Goal: Task Accomplishment & Management: Use online tool/utility

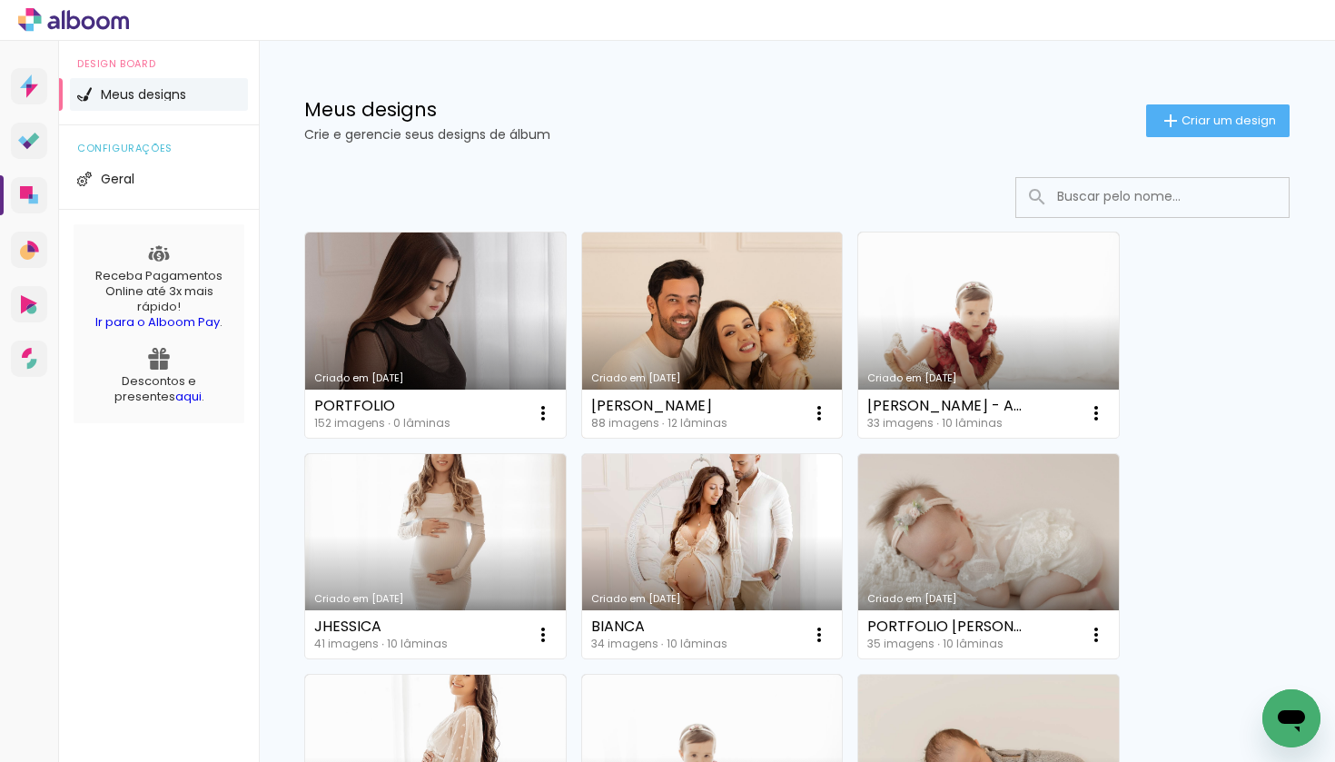
click at [751, 350] on link "Criado em [DATE]" at bounding box center [712, 335] width 261 height 205
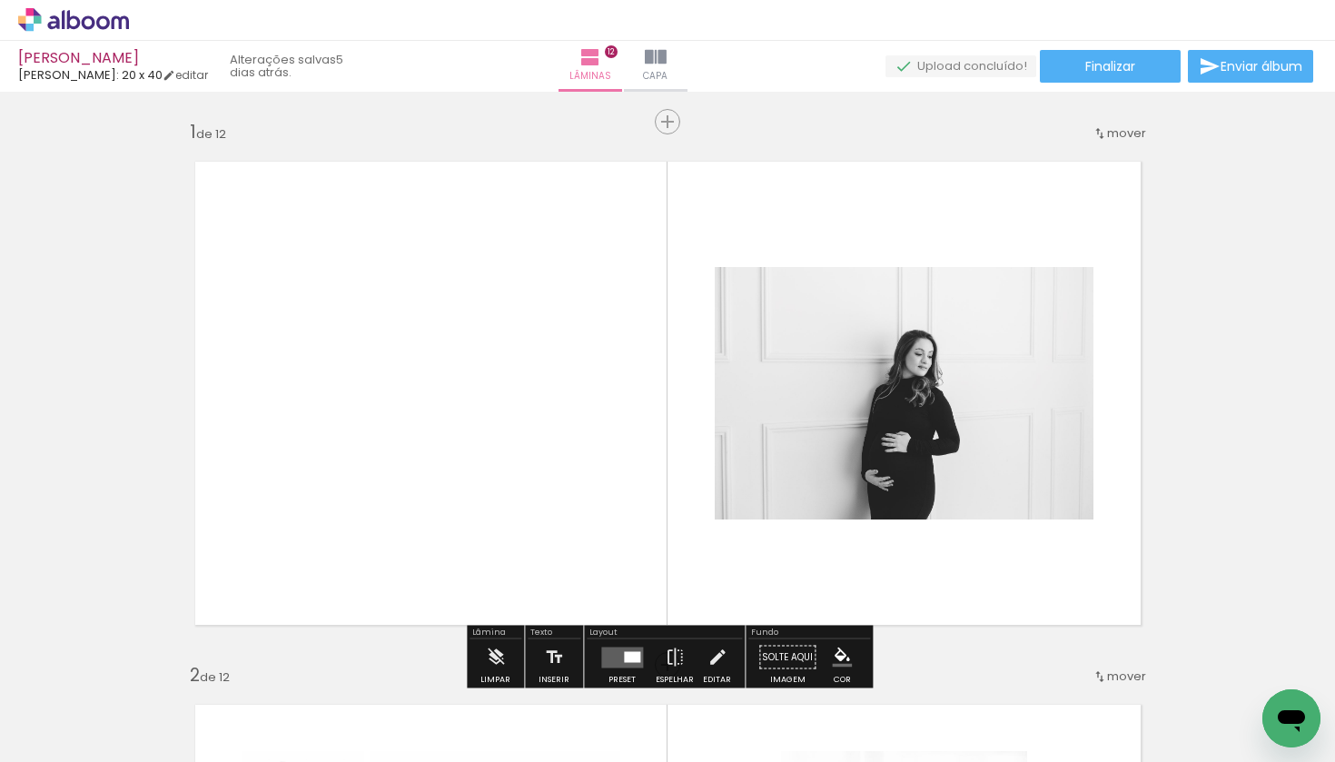
click at [725, 574] on quentale-layouter at bounding box center [668, 393] width 980 height 498
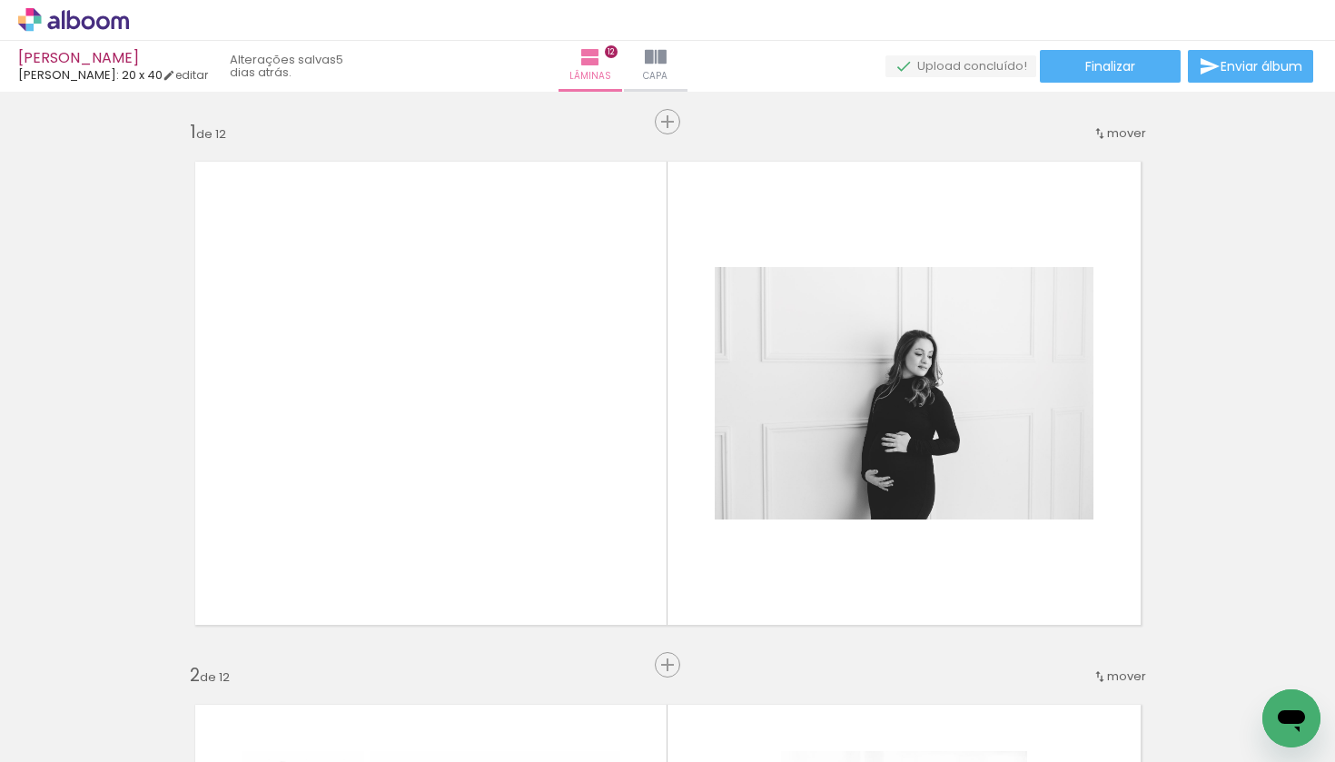
scroll to position [0, 3178]
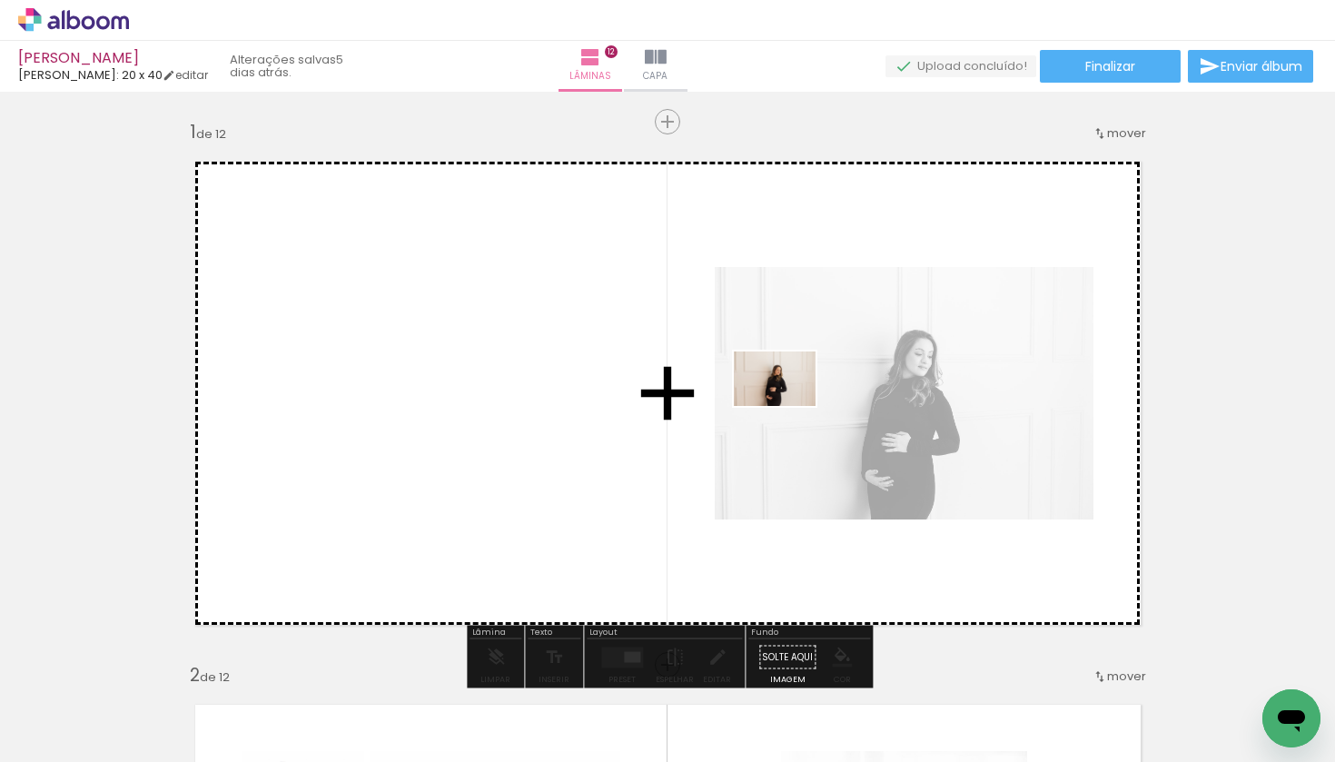
drag, startPoint x: 789, startPoint y: 706, endPoint x: 786, endPoint y: 405, distance: 300.7
click at [786, 403] on quentale-workspace at bounding box center [667, 381] width 1335 height 762
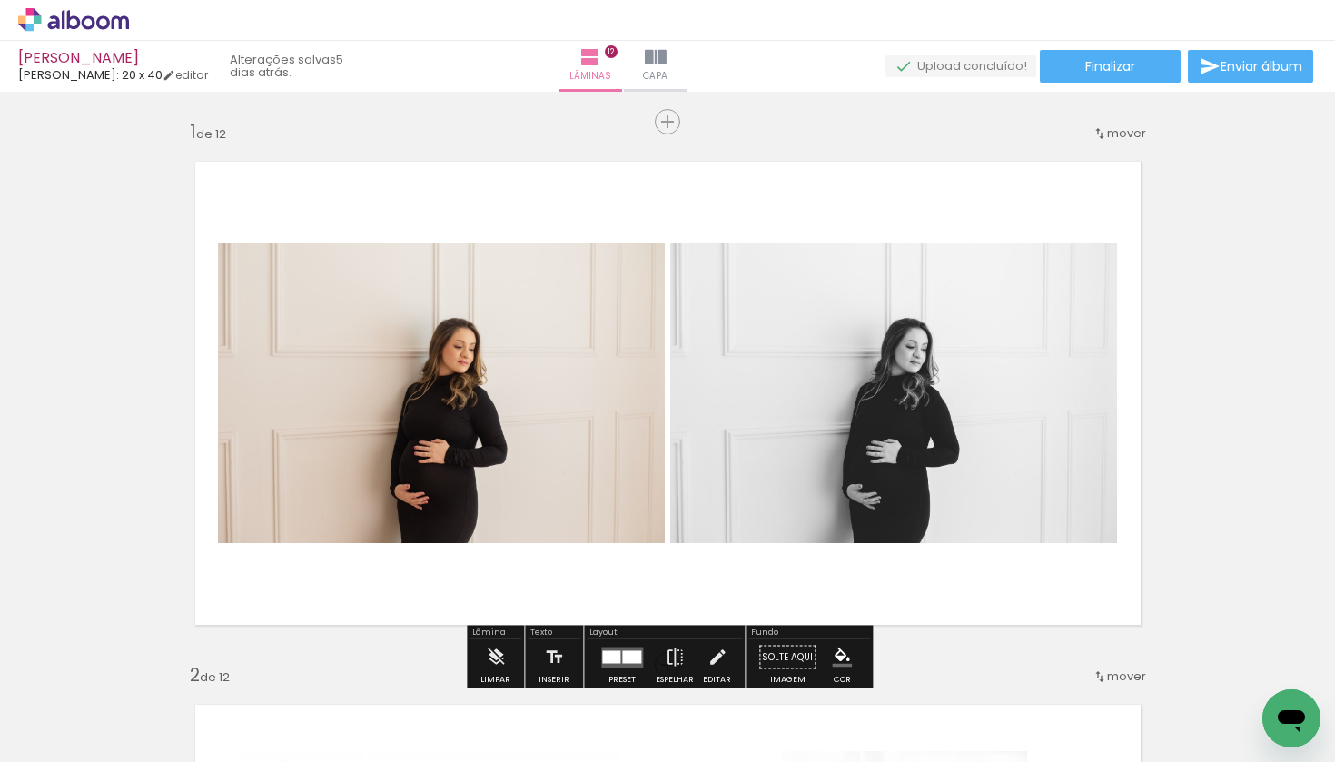
click at [786, 405] on quentale-photo at bounding box center [893, 393] width 447 height 300
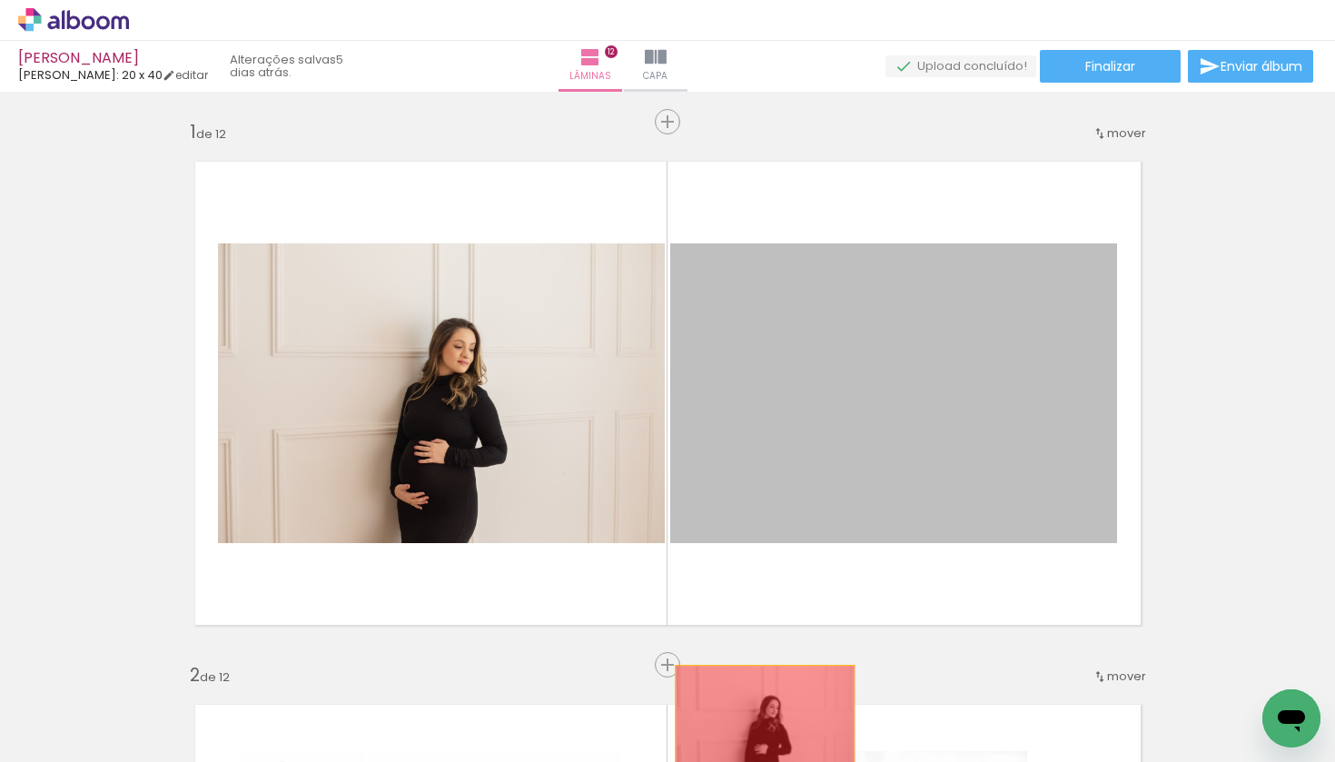
drag, startPoint x: 786, startPoint y: 405, endPoint x: 756, endPoint y: 727, distance: 323.0
click at [756, 727] on quentale-workspace at bounding box center [667, 381] width 1335 height 762
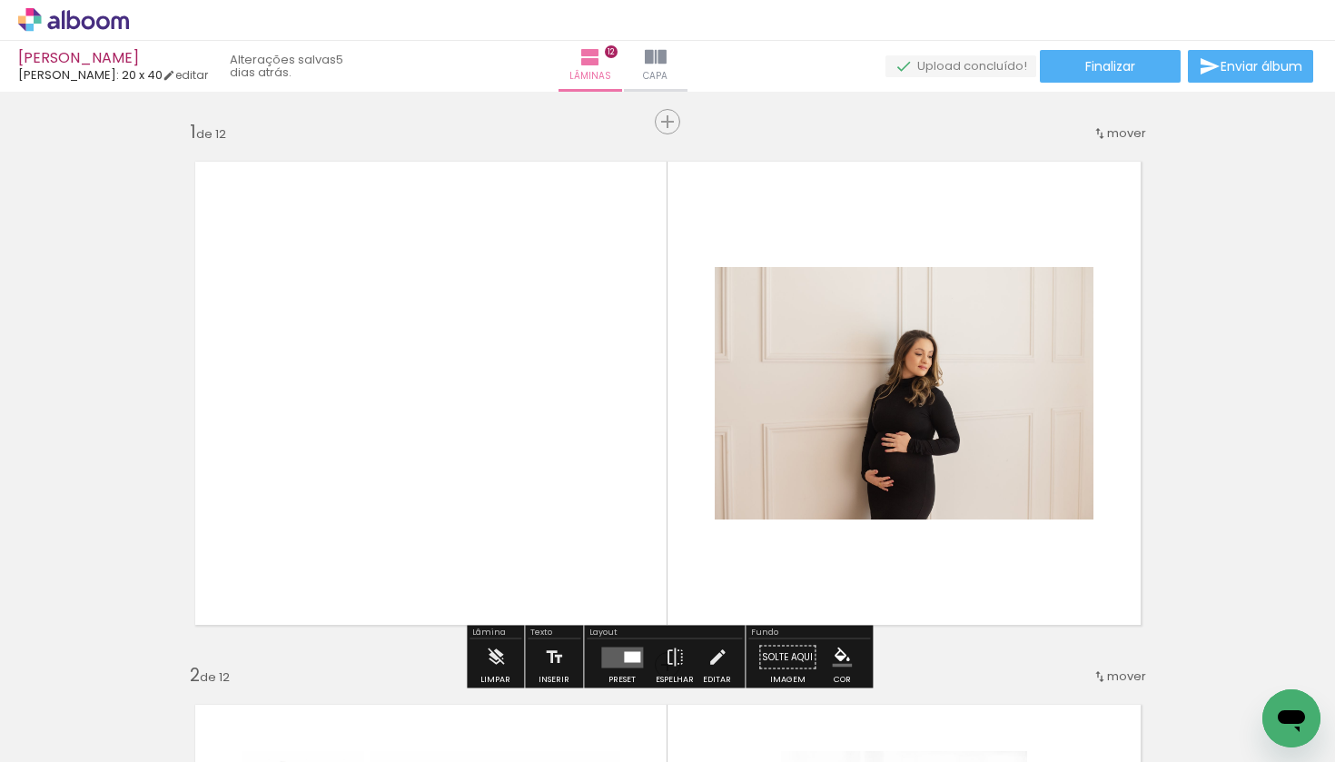
click at [691, 536] on quentale-layouter at bounding box center [668, 393] width 980 height 498
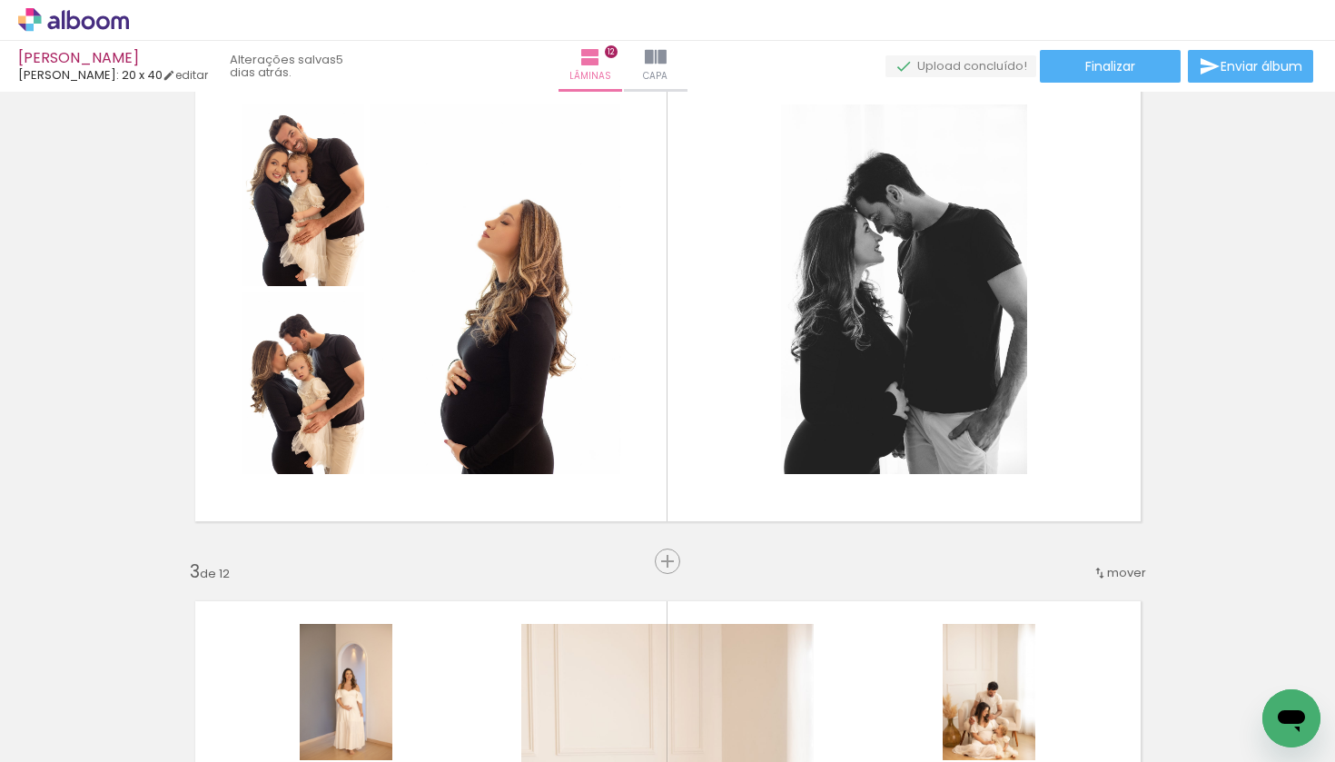
scroll to position [665, 0]
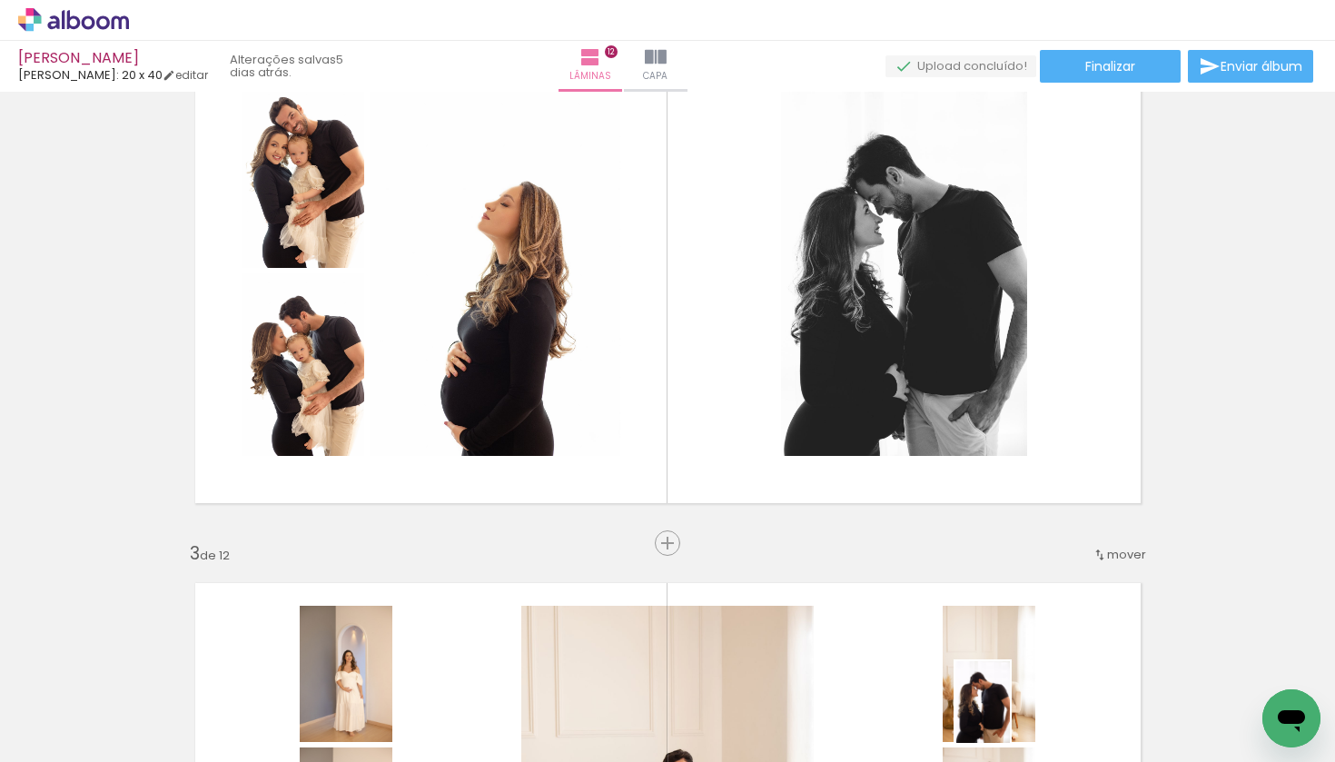
drag, startPoint x: 989, startPoint y: 690, endPoint x: 1010, endPoint y: 712, distance: 30.9
click at [1002, 713] on div at bounding box center [972, 701] width 60 height 90
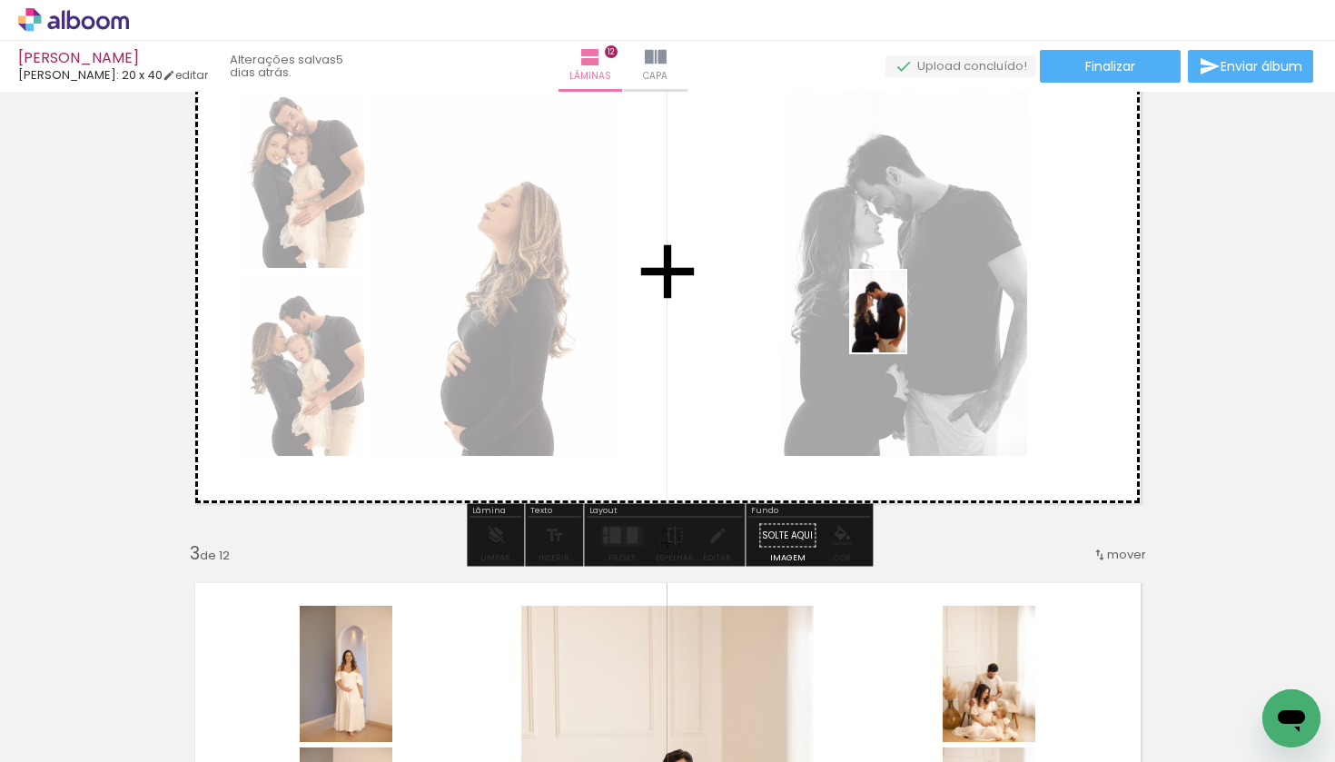
drag, startPoint x: 978, startPoint y: 695, endPoint x: 905, endPoint y: 323, distance: 378.8
click at [905, 323] on quentale-workspace at bounding box center [667, 381] width 1335 height 762
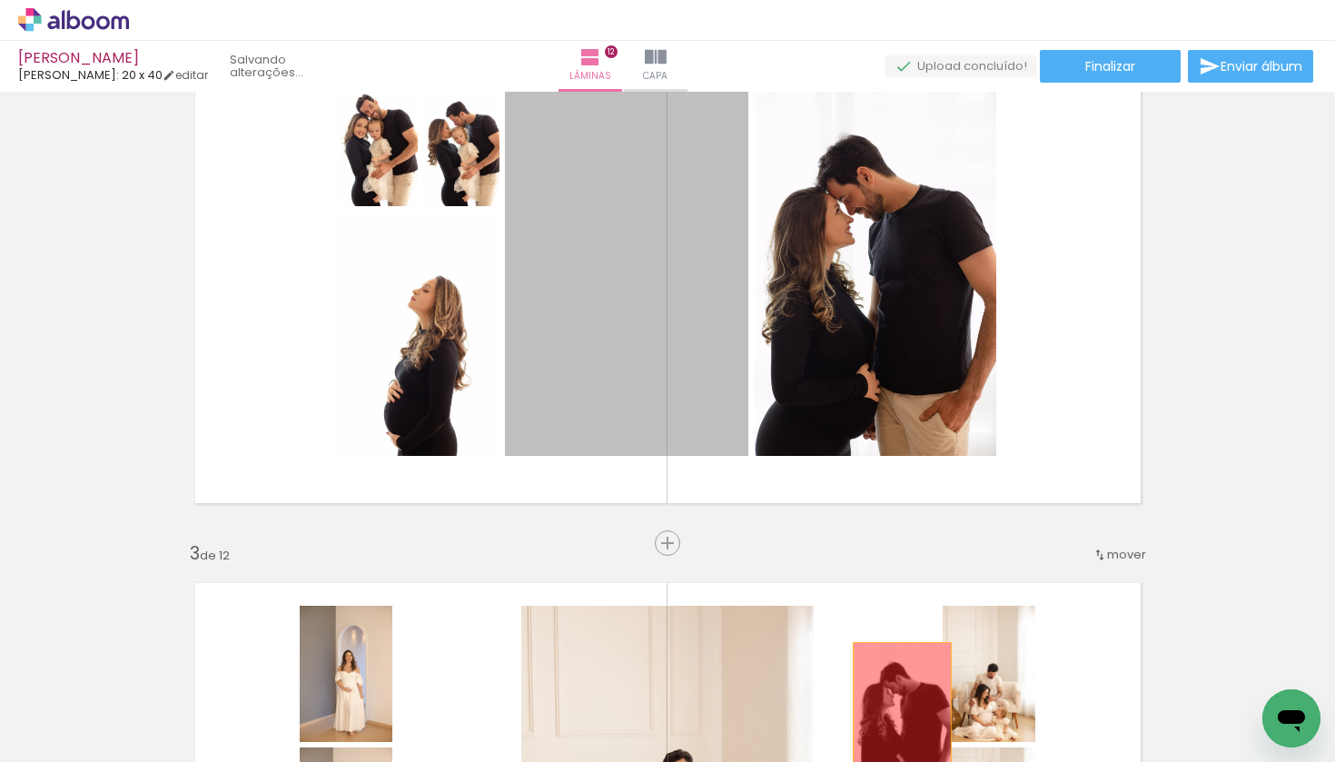
drag, startPoint x: 642, startPoint y: 223, endPoint x: 902, endPoint y: 717, distance: 558.4
click at [902, 717] on quentale-workspace at bounding box center [667, 381] width 1335 height 762
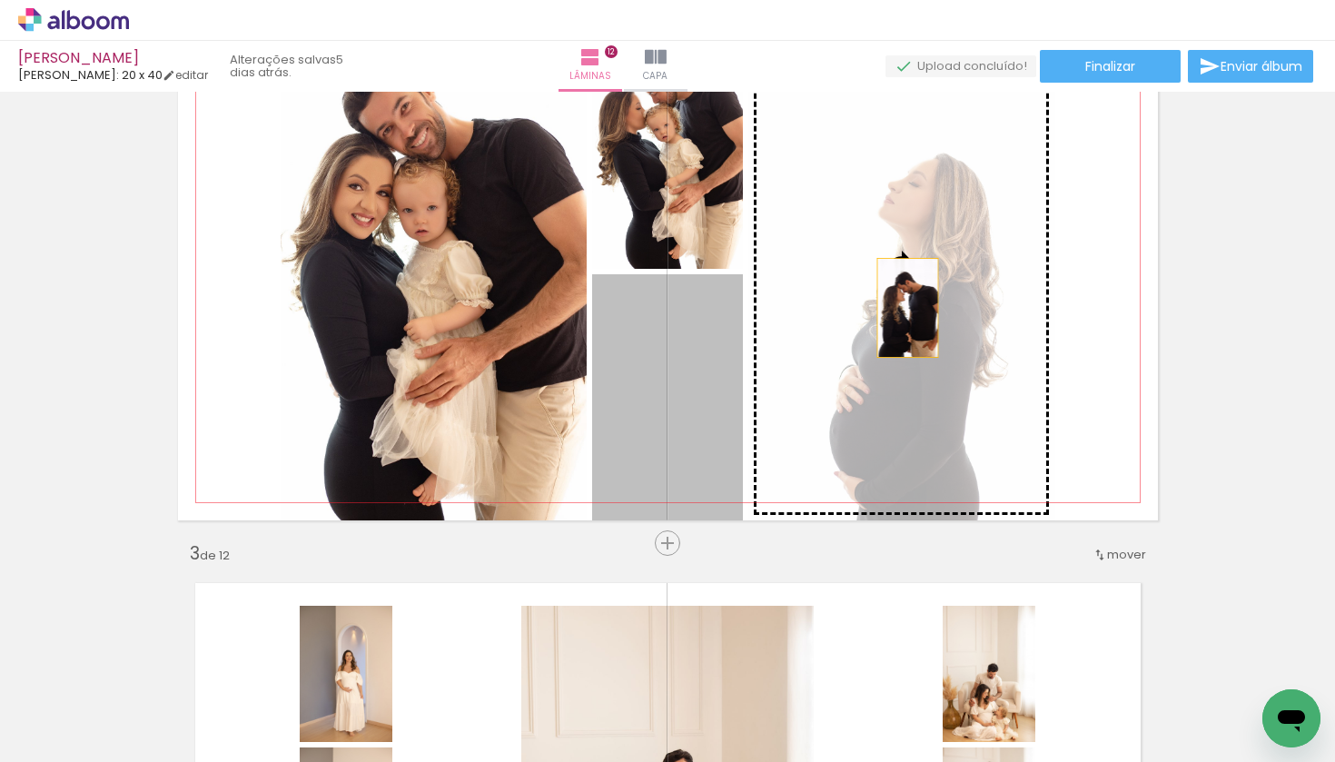
drag, startPoint x: 692, startPoint y: 406, endPoint x: 909, endPoint y: 305, distance: 239.4
click at [0, 0] on slot at bounding box center [0, 0] width 0 height 0
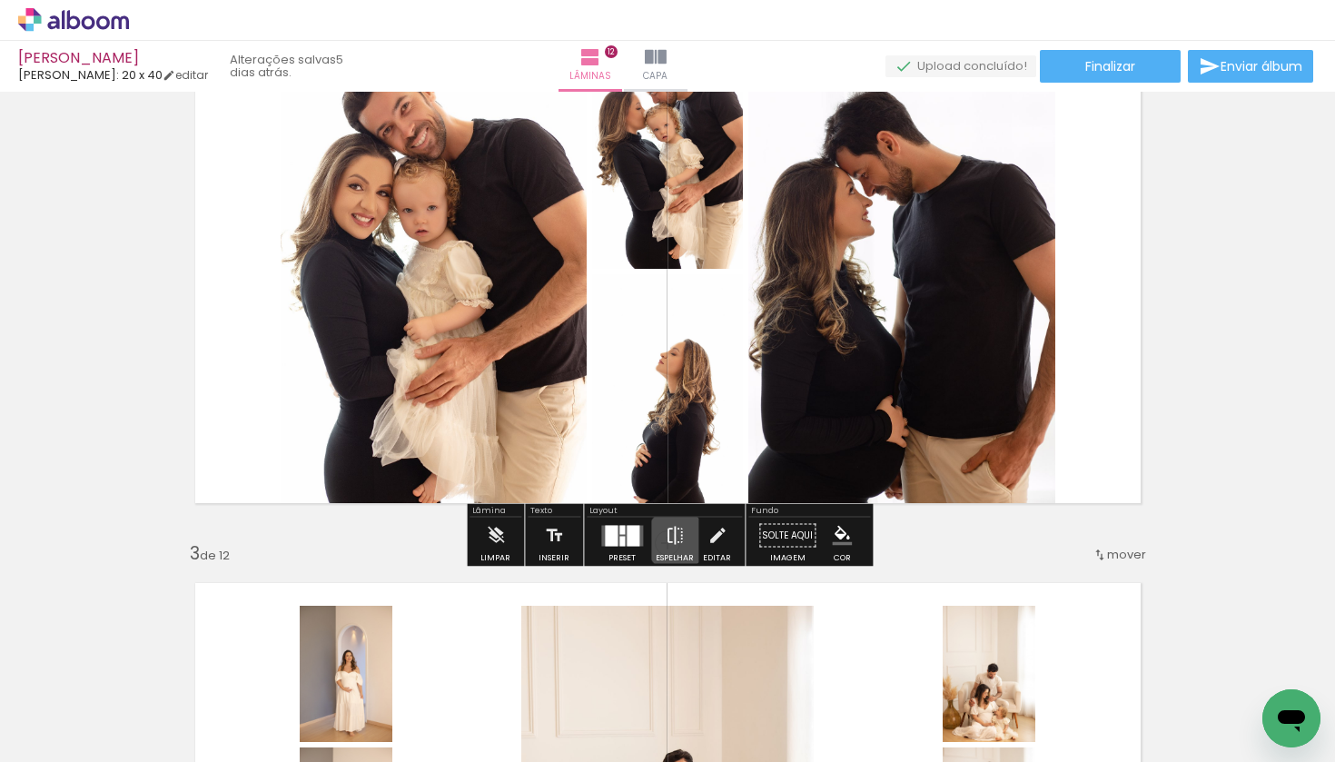
click at [674, 541] on iron-icon at bounding box center [675, 536] width 20 height 36
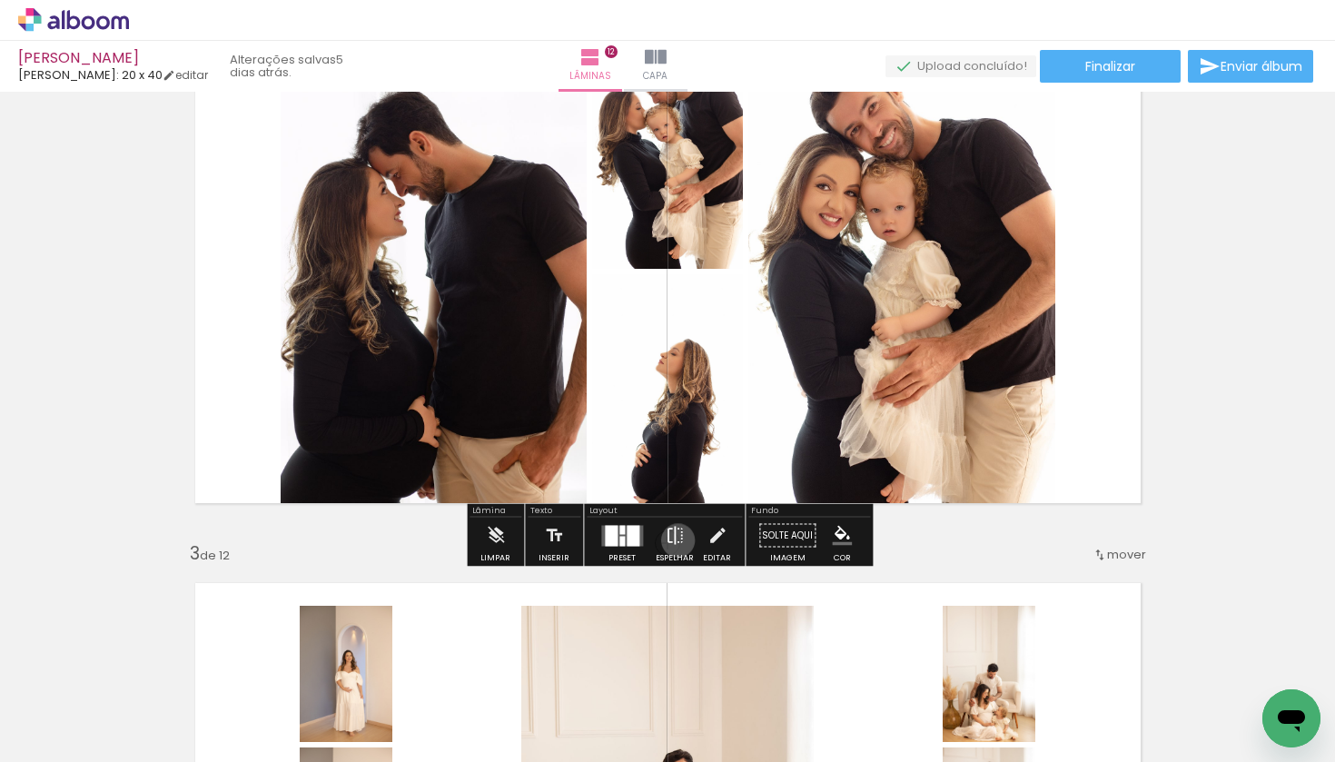
click at [674, 541] on iron-icon at bounding box center [675, 536] width 20 height 36
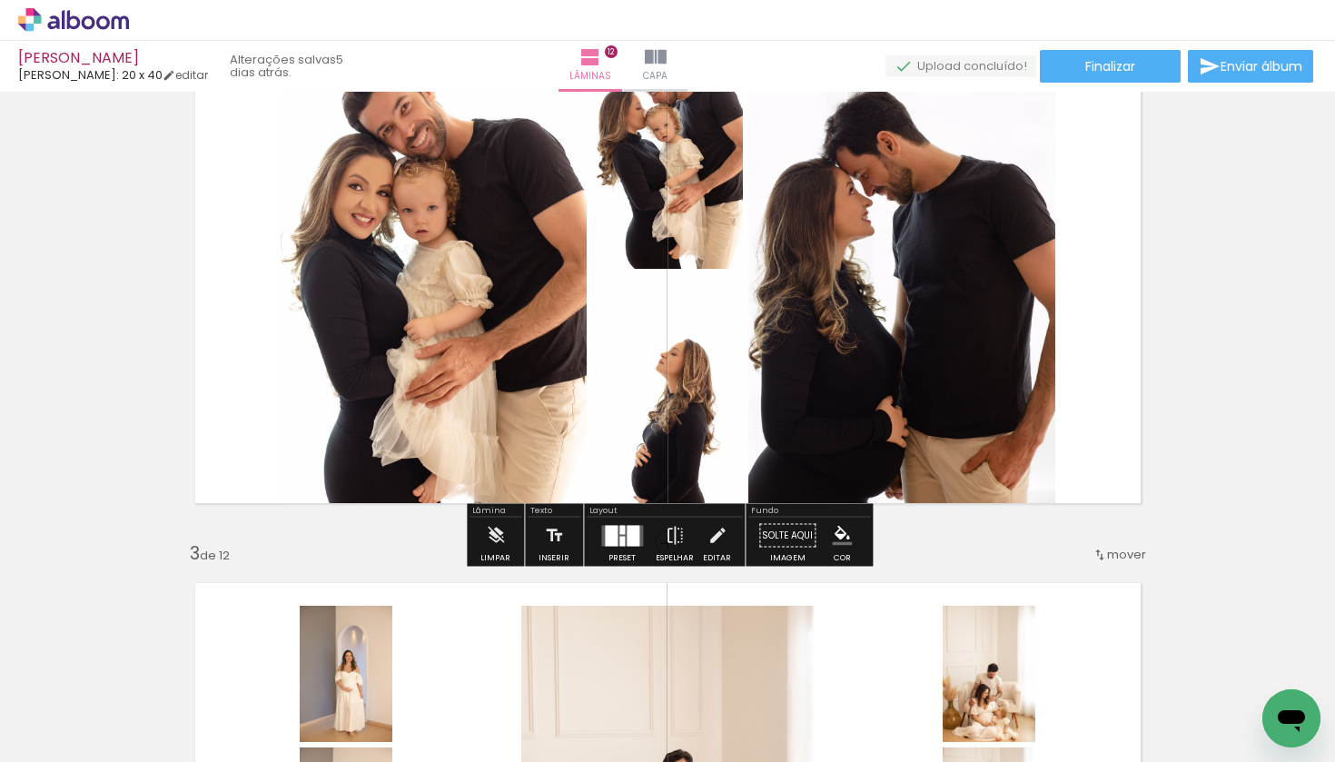
click at [627, 539] on div at bounding box center [633, 535] width 13 height 21
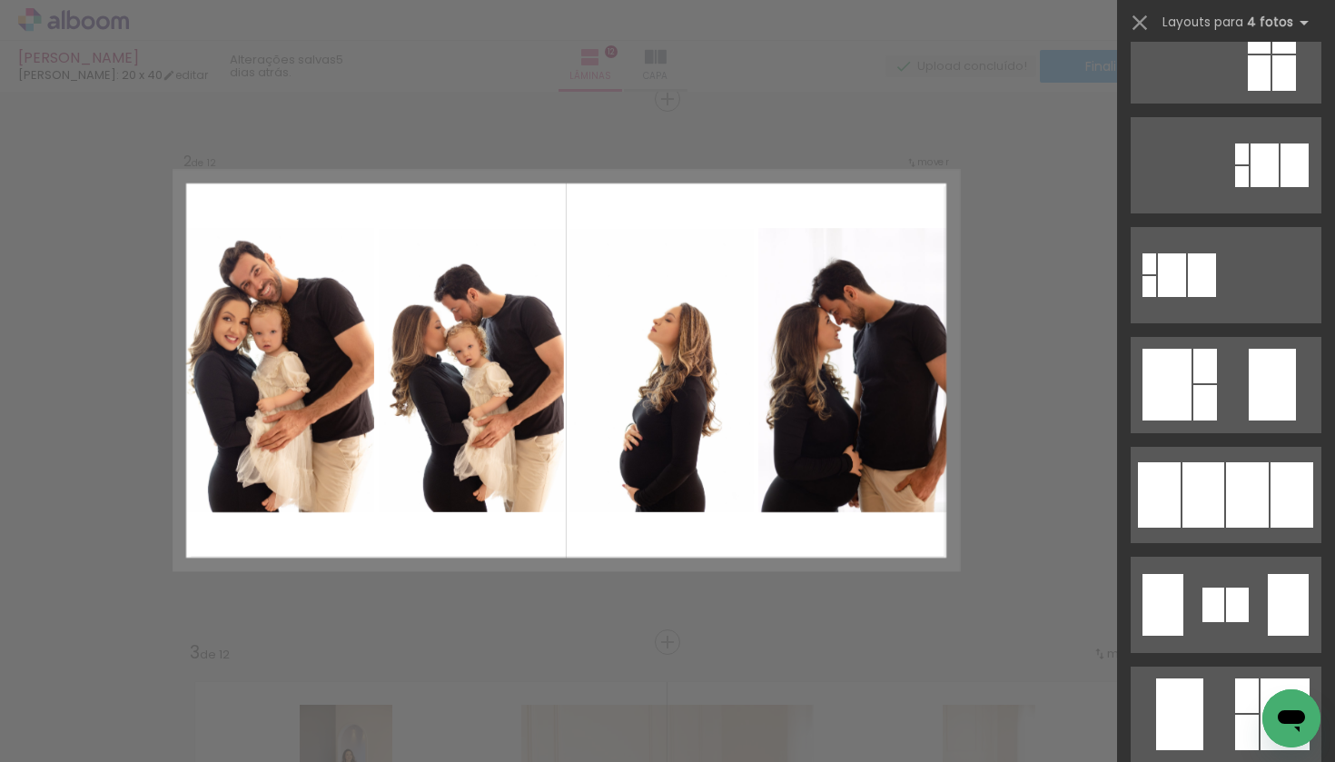
scroll to position [491, 0]
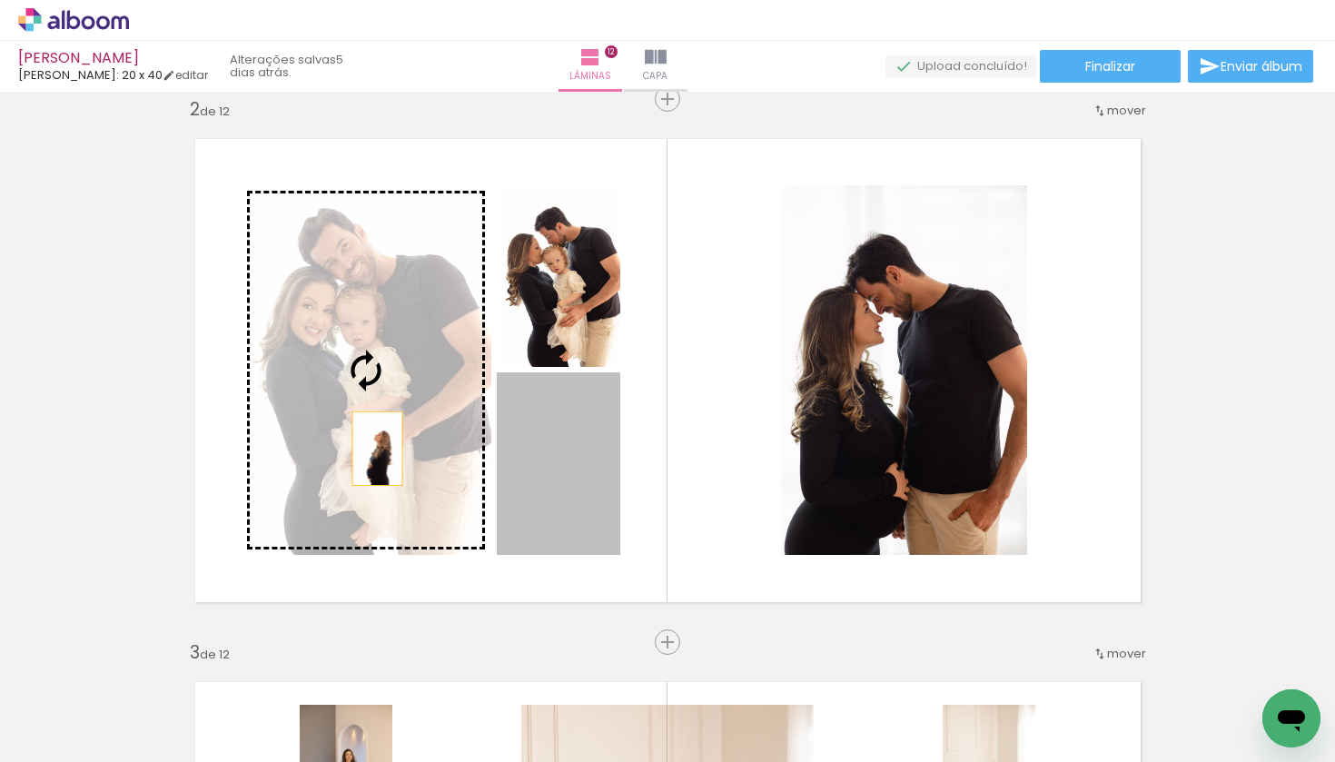
drag, startPoint x: 559, startPoint y: 505, endPoint x: 372, endPoint y: 443, distance: 196.2
click at [0, 0] on slot at bounding box center [0, 0] width 0 height 0
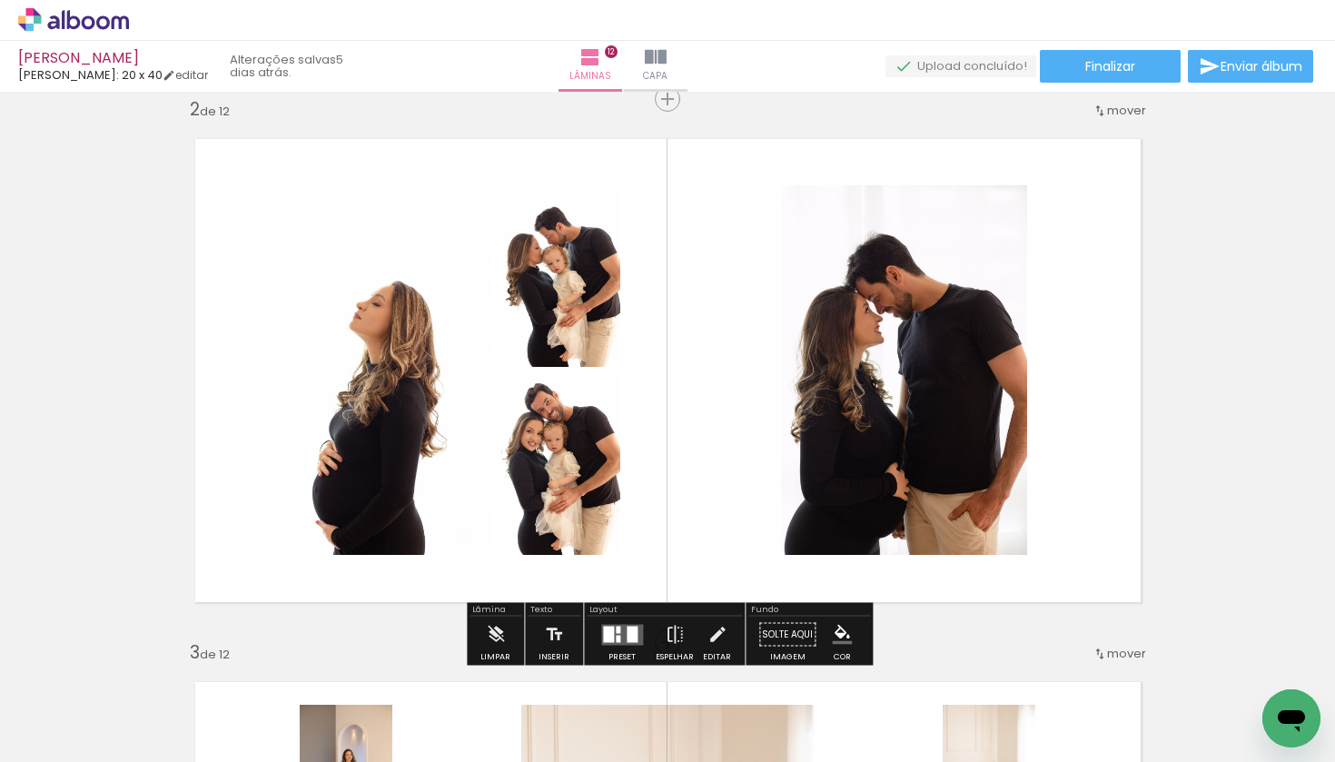
click at [613, 634] on quentale-layouter at bounding box center [622, 634] width 42 height 21
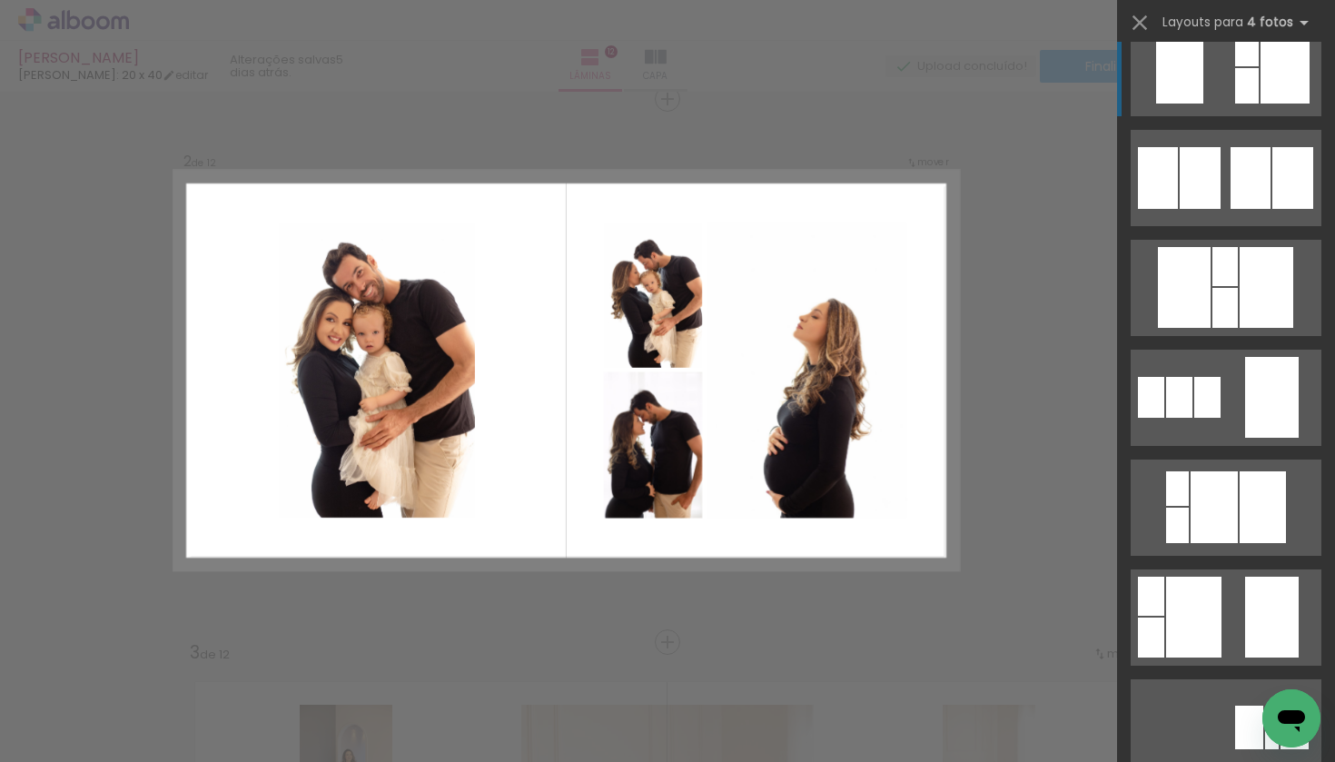
scroll to position [1150, 0]
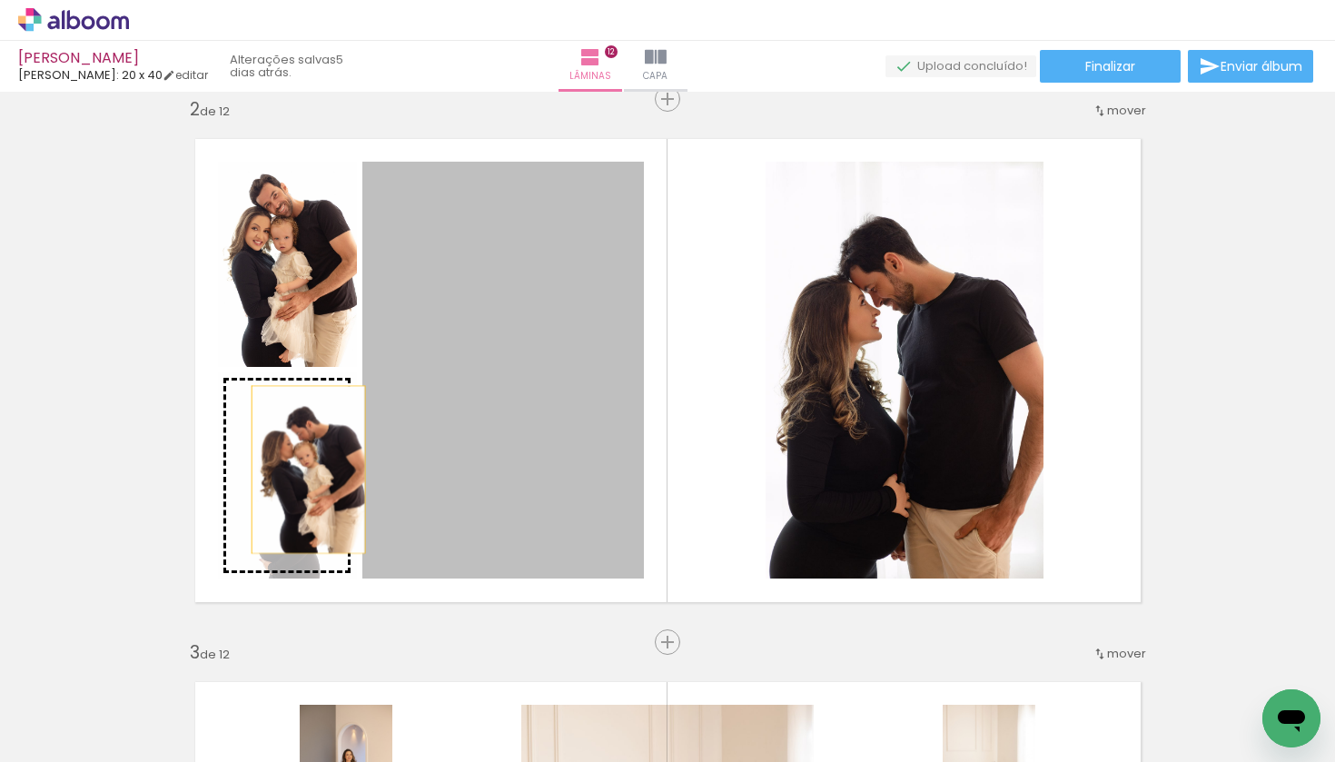
drag, startPoint x: 493, startPoint y: 472, endPoint x: 307, endPoint y: 468, distance: 186.3
click at [0, 0] on slot at bounding box center [0, 0] width 0 height 0
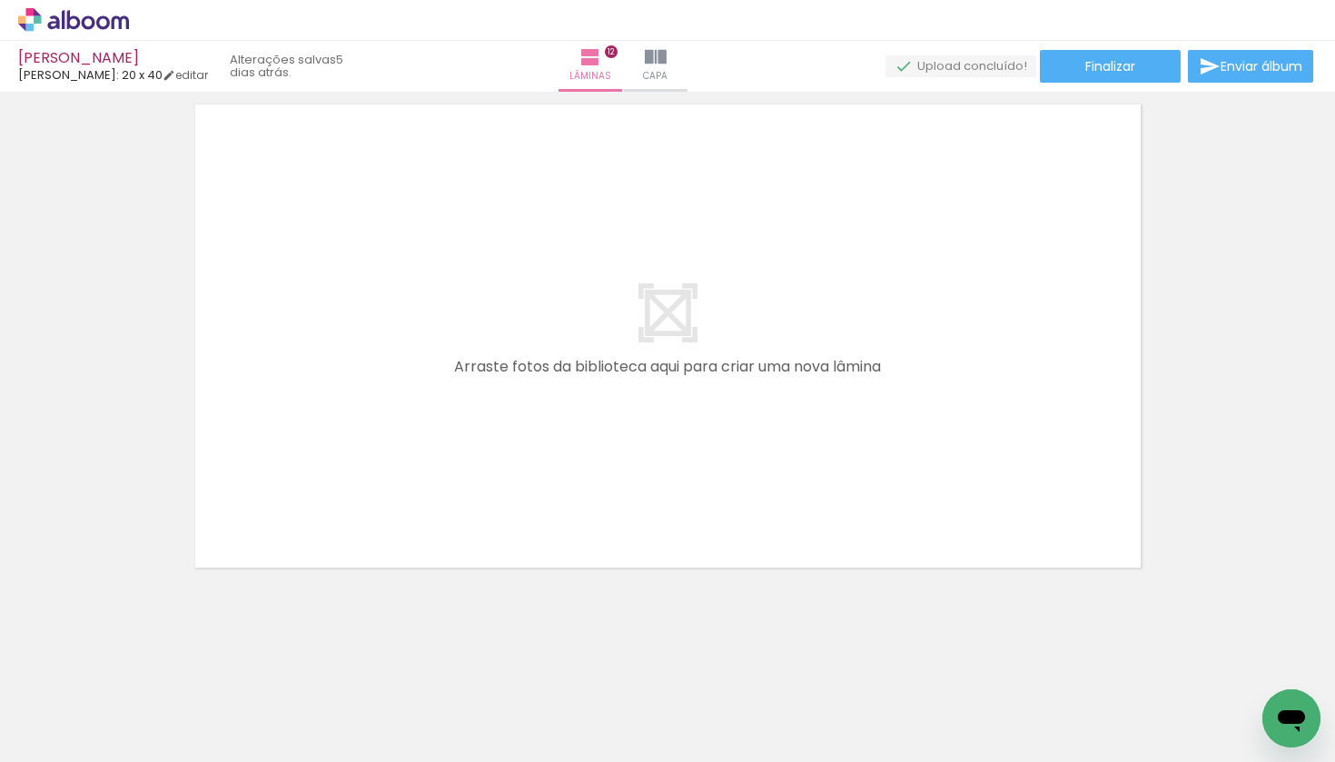
scroll to position [6577, 0]
click at [1123, 67] on span "Finalizar" at bounding box center [1111, 66] width 50 height 13
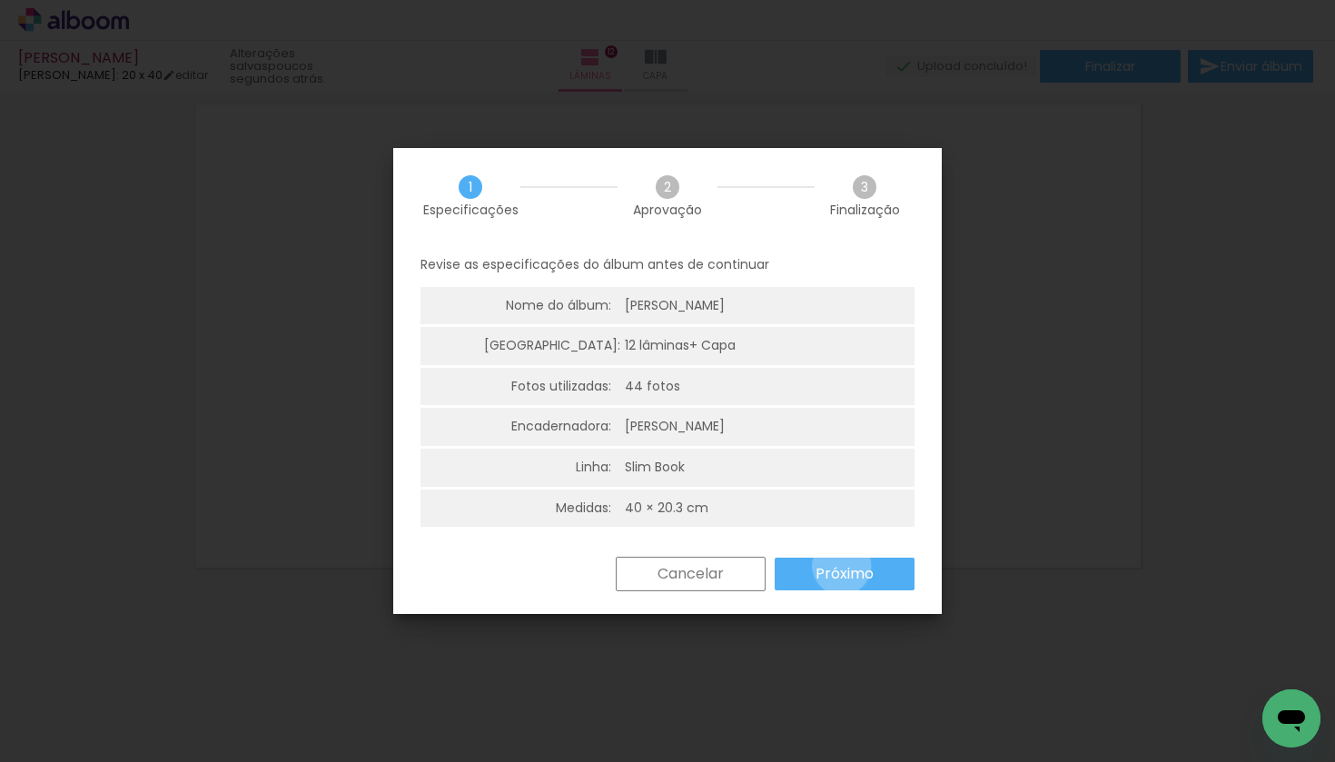
click at [0, 0] on slot "Próximo" at bounding box center [0, 0] width 0 height 0
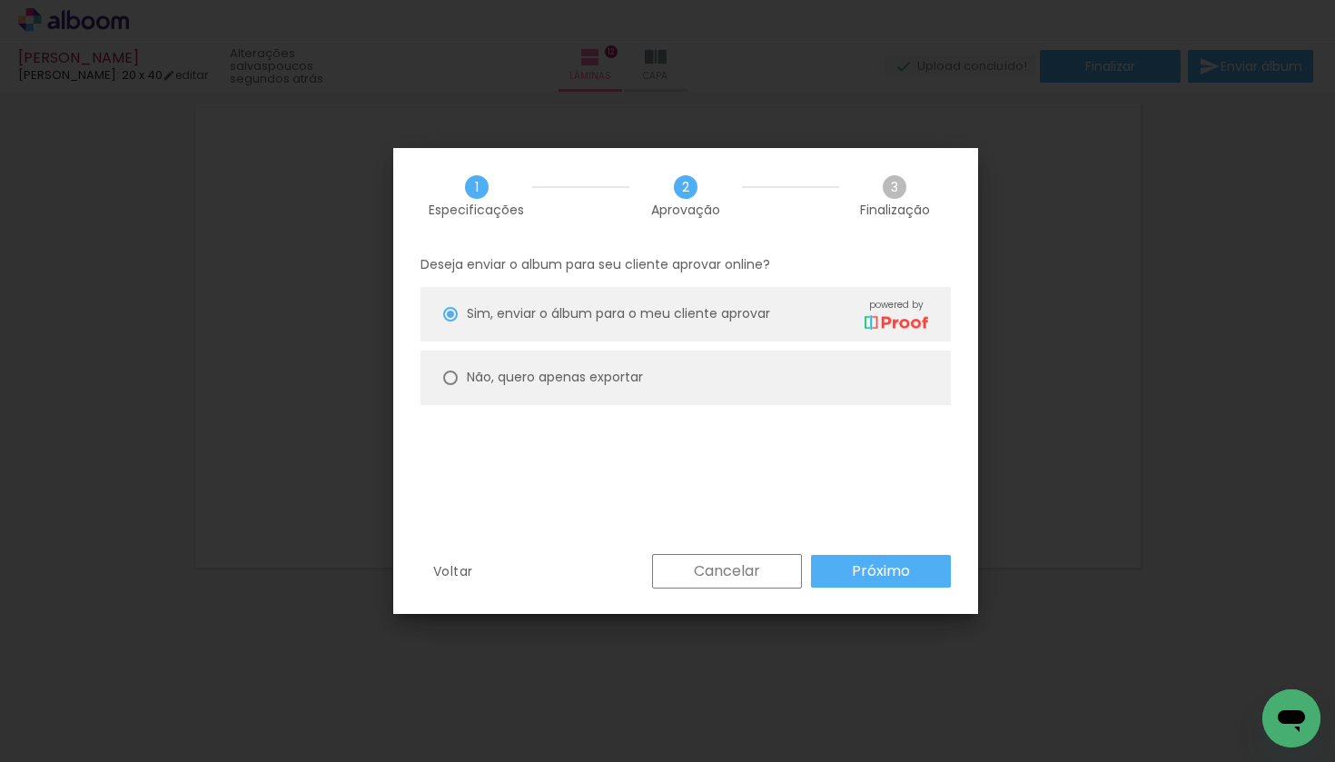
click at [0, 0] on slot "Próximo" at bounding box center [0, 0] width 0 height 0
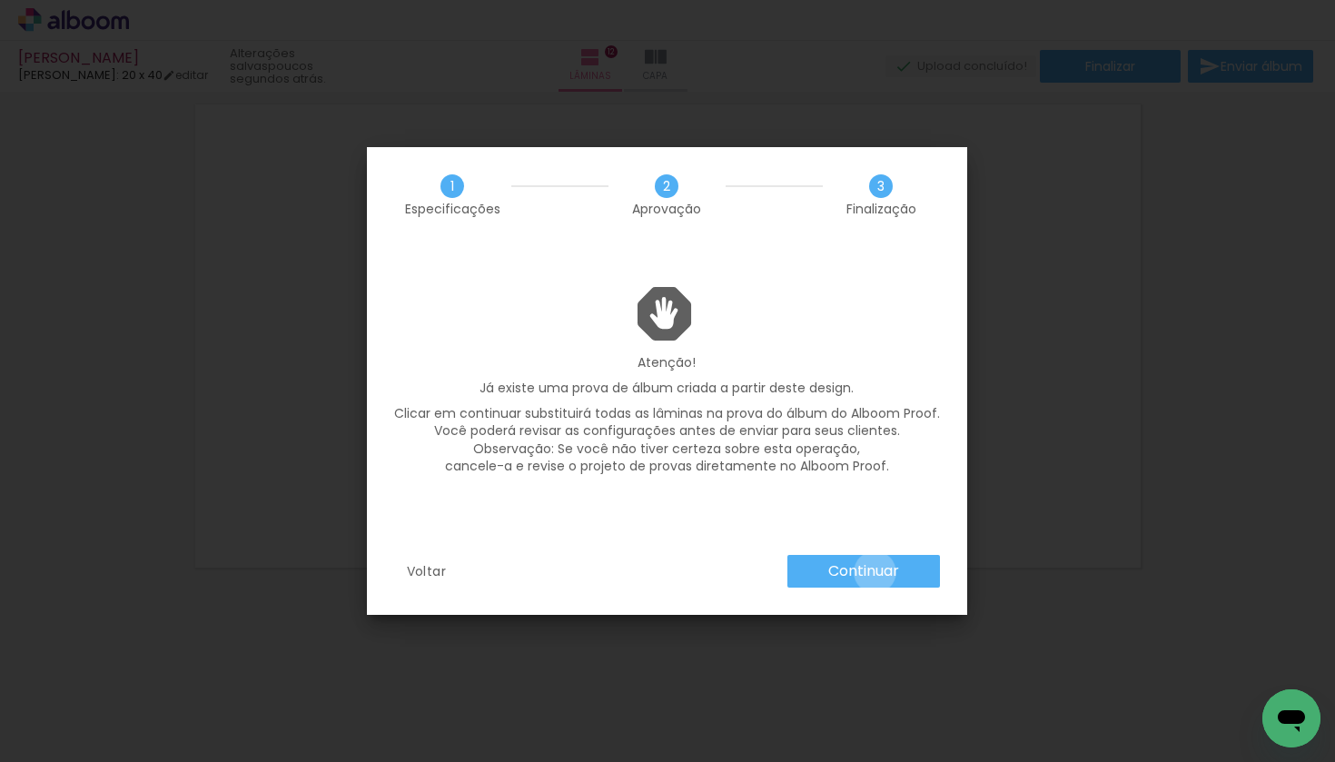
click at [0, 0] on slot "Continuar" at bounding box center [0, 0] width 0 height 0
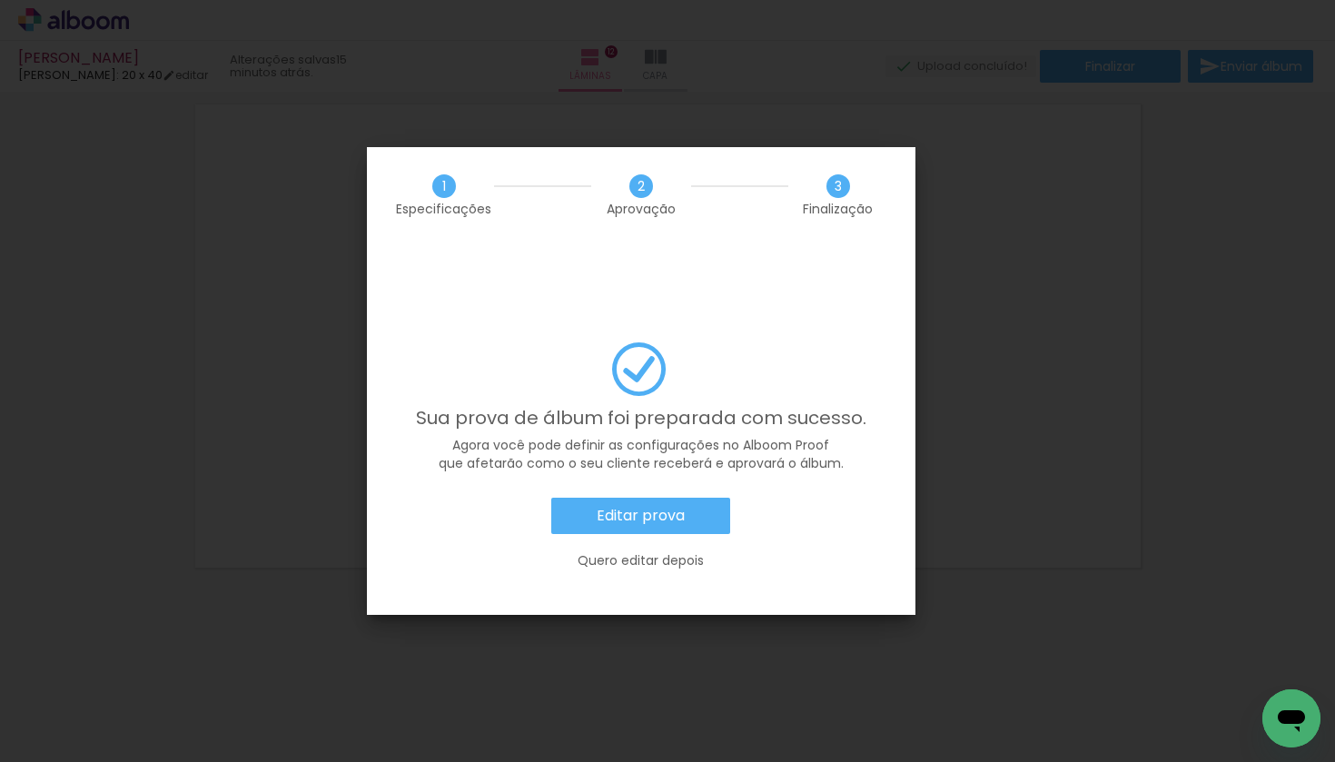
scroll to position [0, 3178]
click at [0, 0] on slot "Editar prova" at bounding box center [0, 0] width 0 height 0
